Goal: Transaction & Acquisition: Purchase product/service

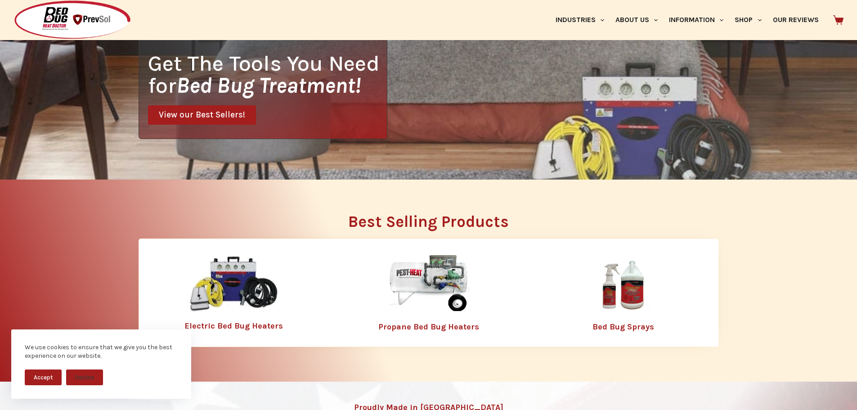
click at [456, 277] on img at bounding box center [428, 284] width 117 height 58
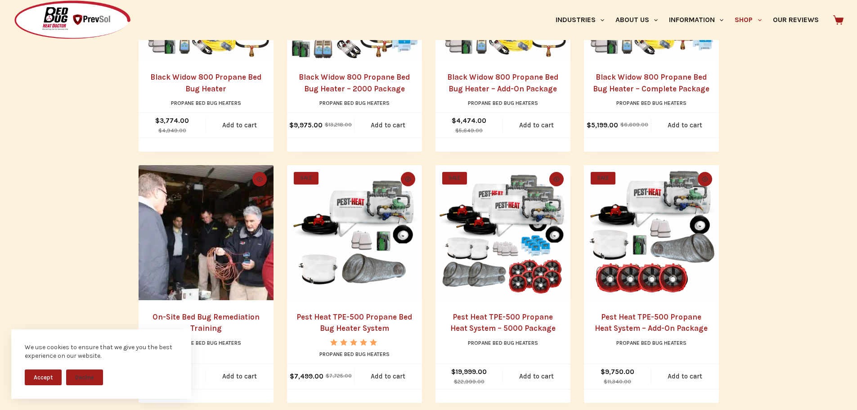
scroll to position [450, 0]
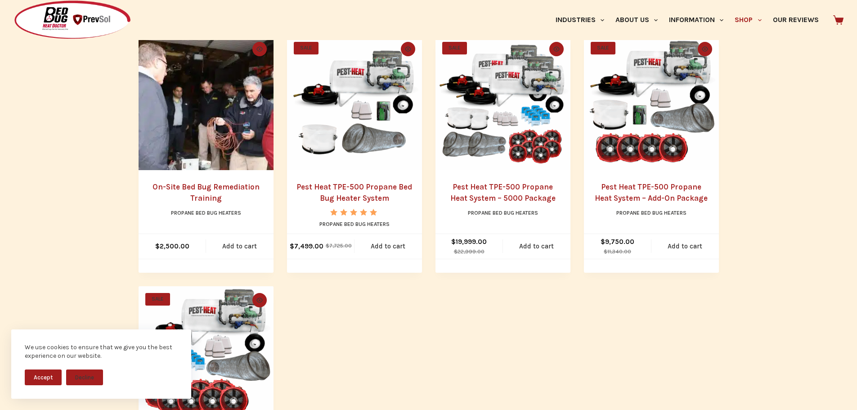
click at [50, 377] on button "Accept" at bounding box center [43, 377] width 37 height 16
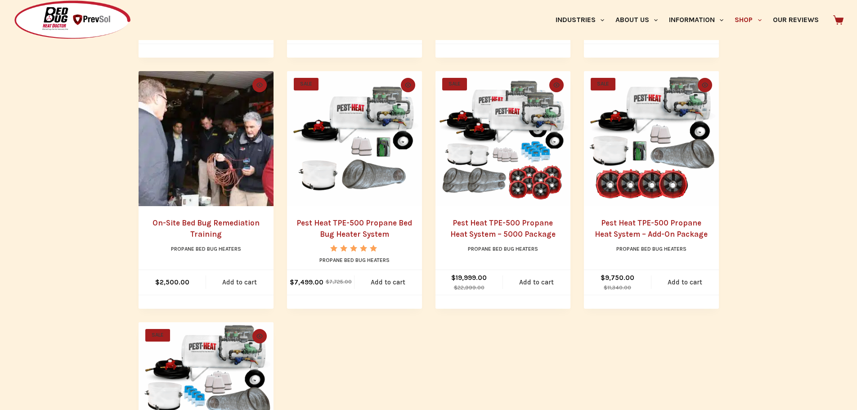
scroll to position [405, 0]
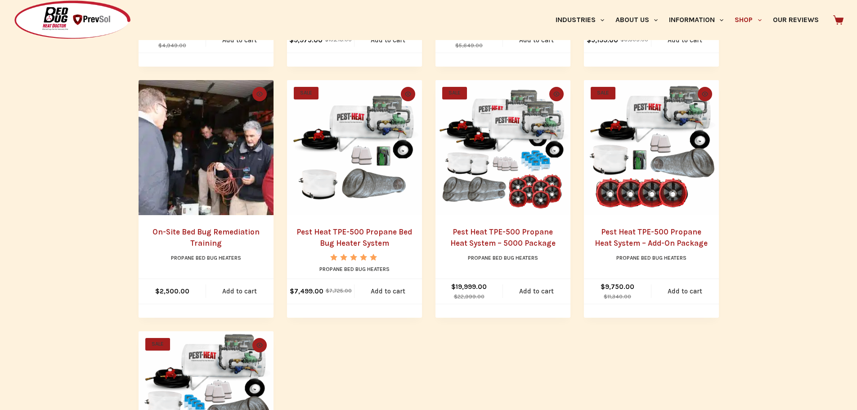
click at [355, 239] on link "Pest Heat TPE-500 Propane Bed Bug Heater System" at bounding box center [354, 237] width 116 height 21
